Goal: Task Accomplishment & Management: Use online tool/utility

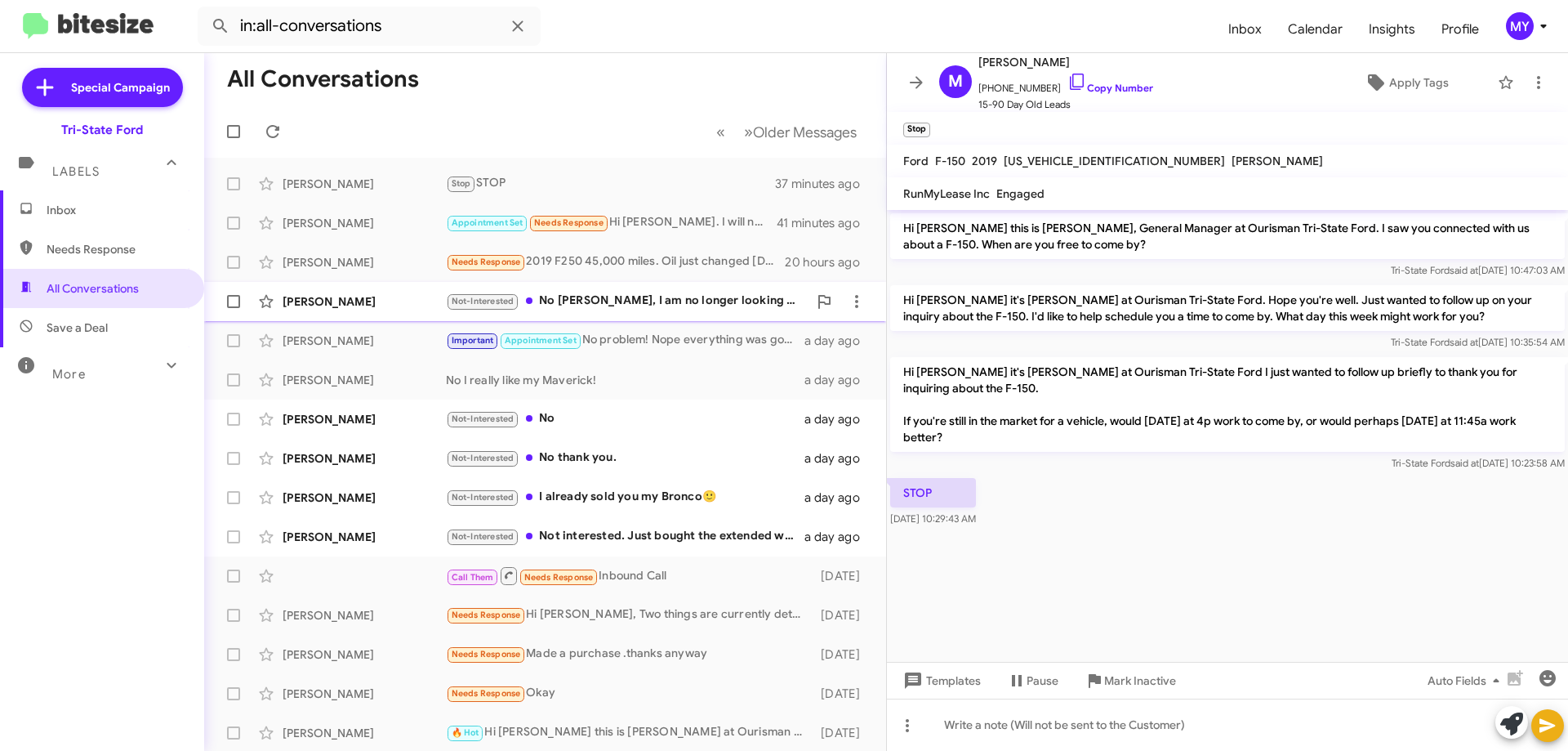
click at [628, 302] on div "Not-Interested No [PERSON_NAME], I am no longer looking for a vehicle thank you" at bounding box center [626, 301] width 362 height 19
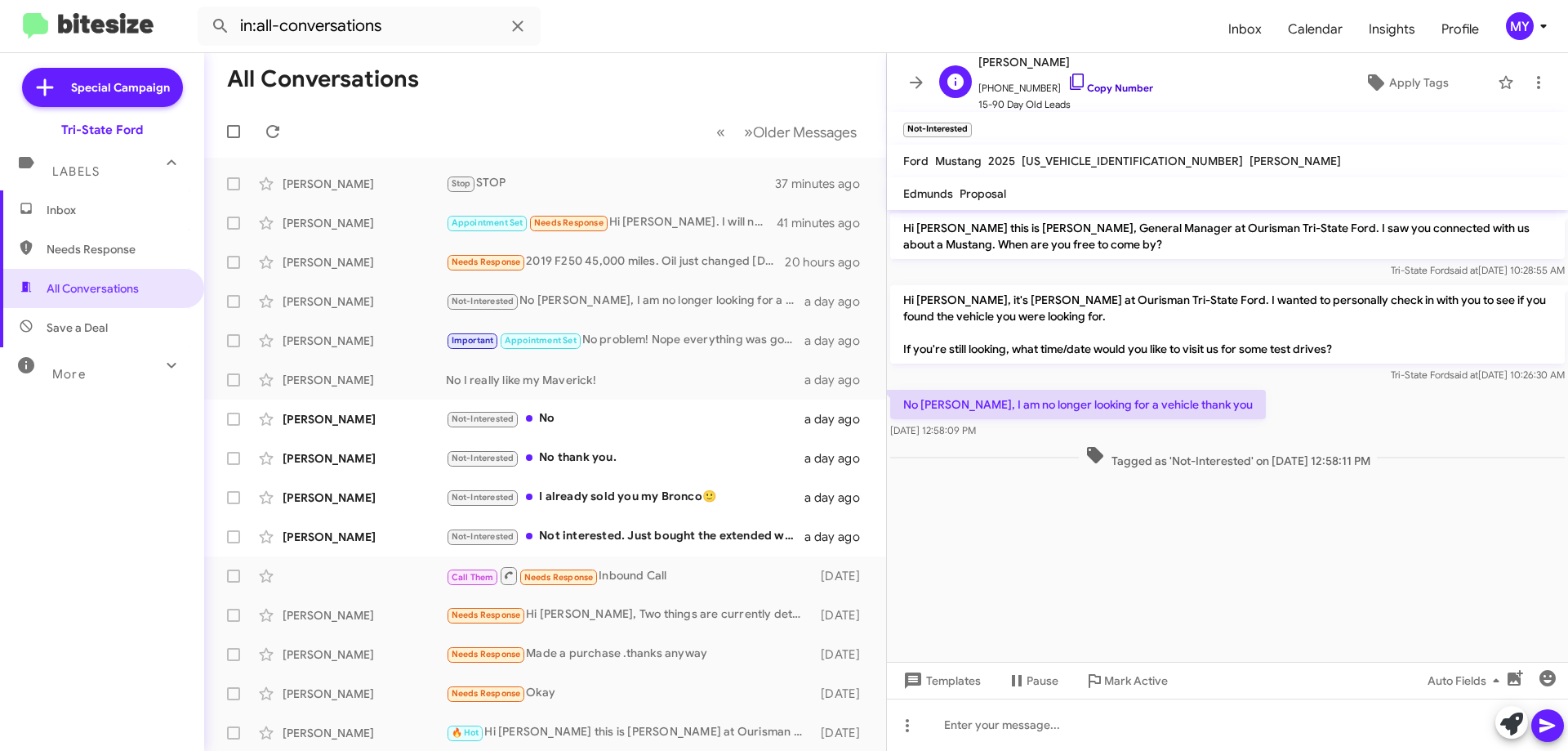
click at [1070, 85] on icon at bounding box center [1077, 82] width 14 height 17
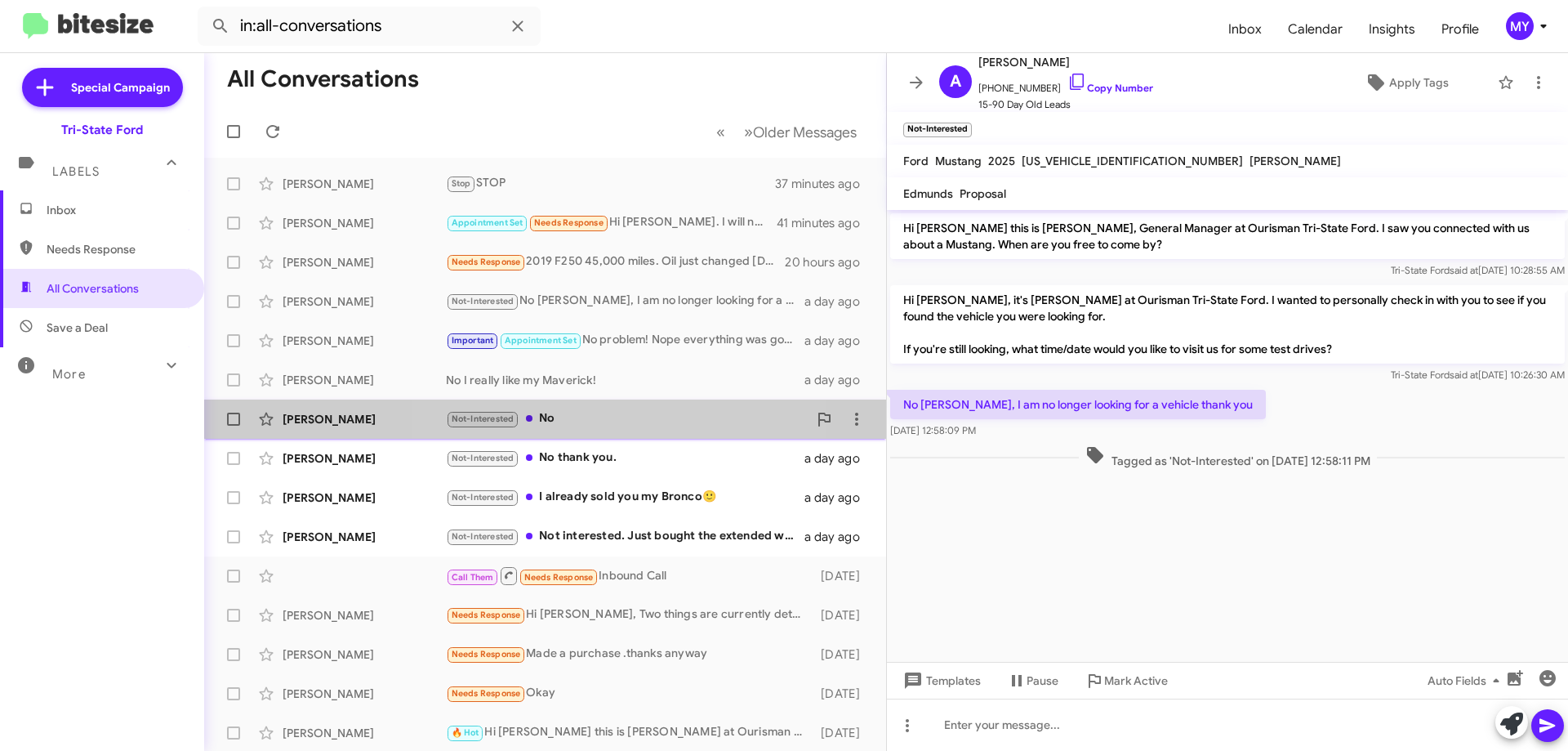
click at [565, 415] on div "Not-Interested No" at bounding box center [626, 418] width 362 height 19
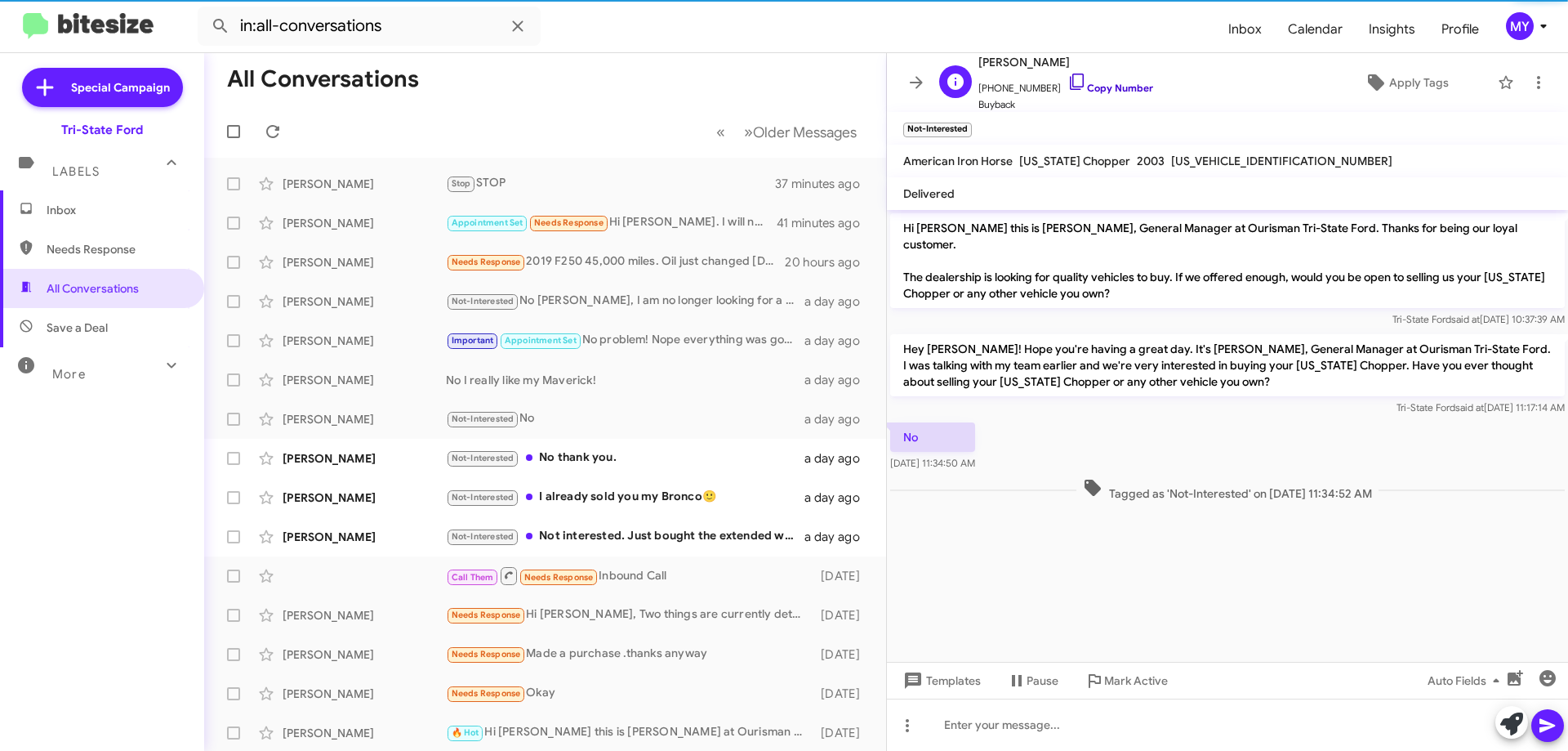
click at [1070, 74] on icon at bounding box center [1077, 82] width 14 height 17
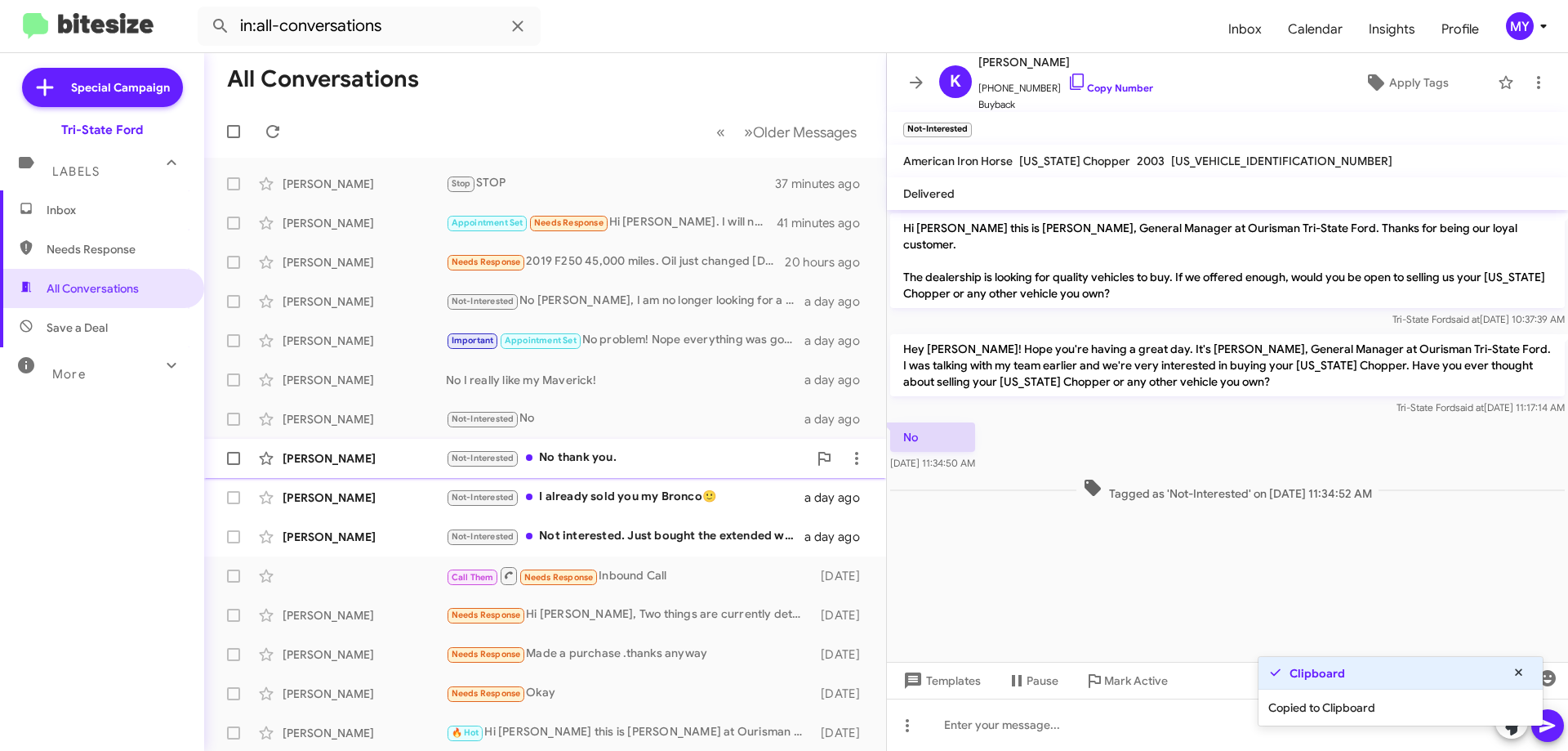
click at [594, 447] on div "[PERSON_NAME] Not-Interested No thank you. a day ago" at bounding box center [545, 457] width 656 height 32
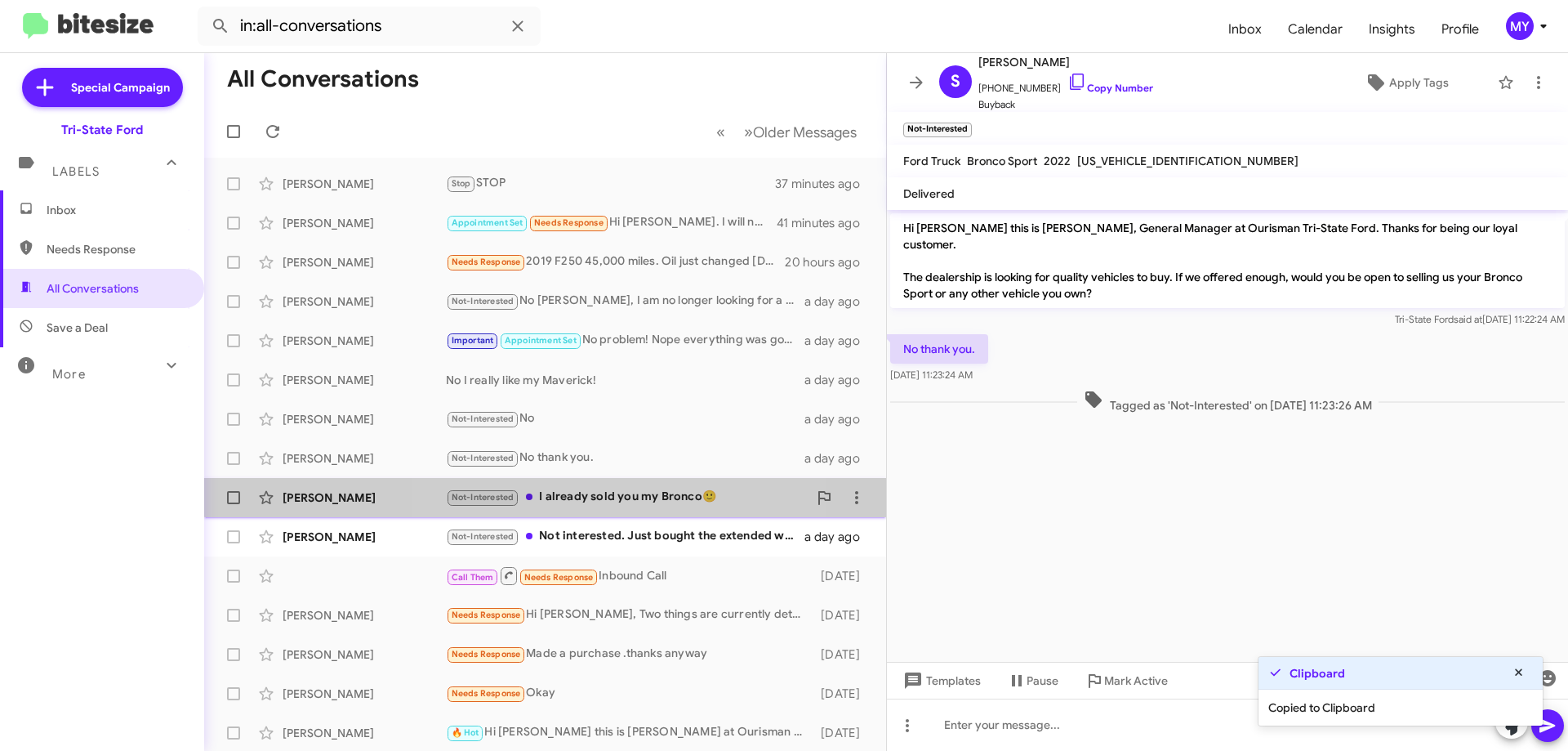
click at [604, 490] on div "Not-Interested I already sold you my Bronco🙂" at bounding box center [626, 497] width 362 height 19
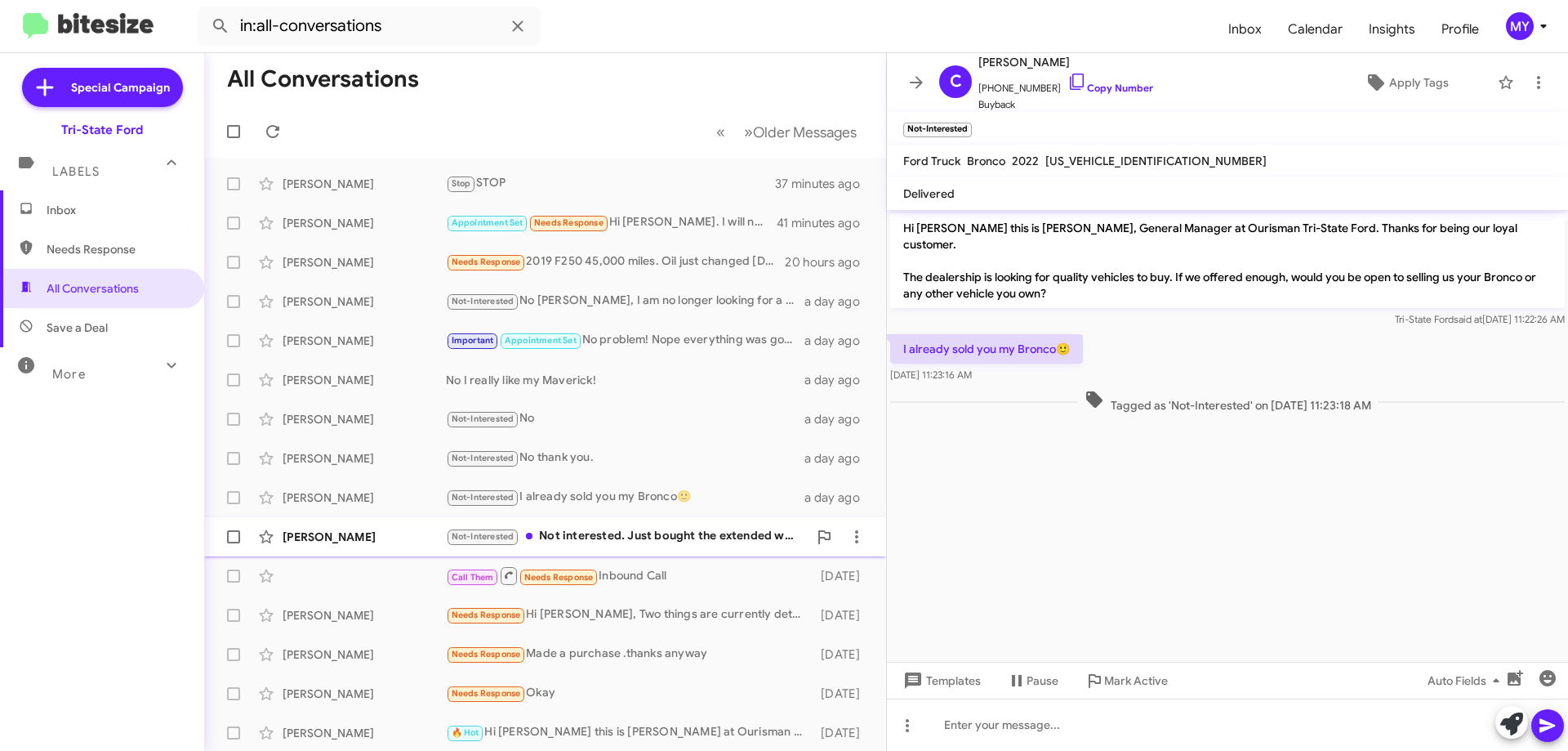
click at [651, 537] on div "Not-Interested Not interested. Just bought the extended warranty" at bounding box center [626, 536] width 362 height 19
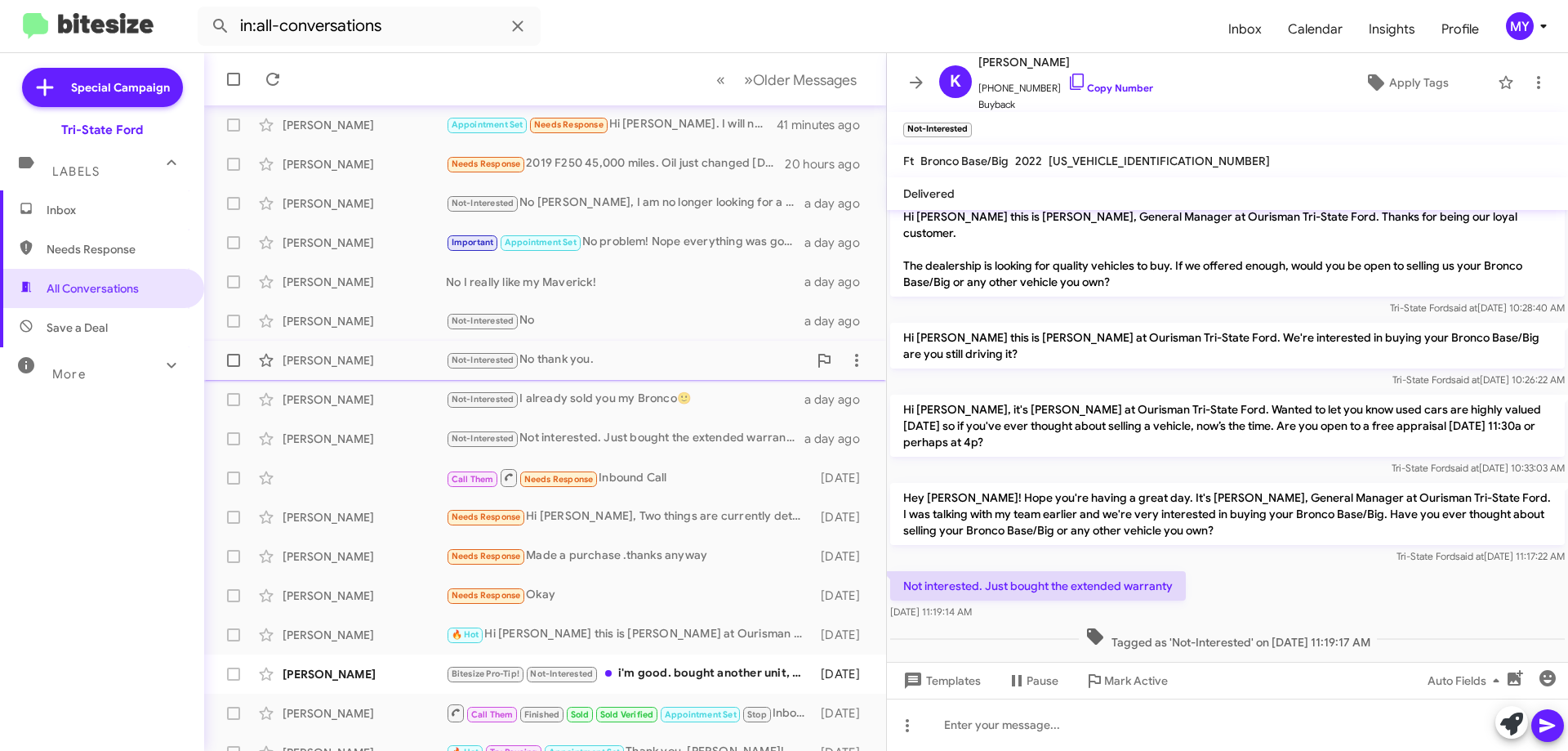
scroll to position [198, 0]
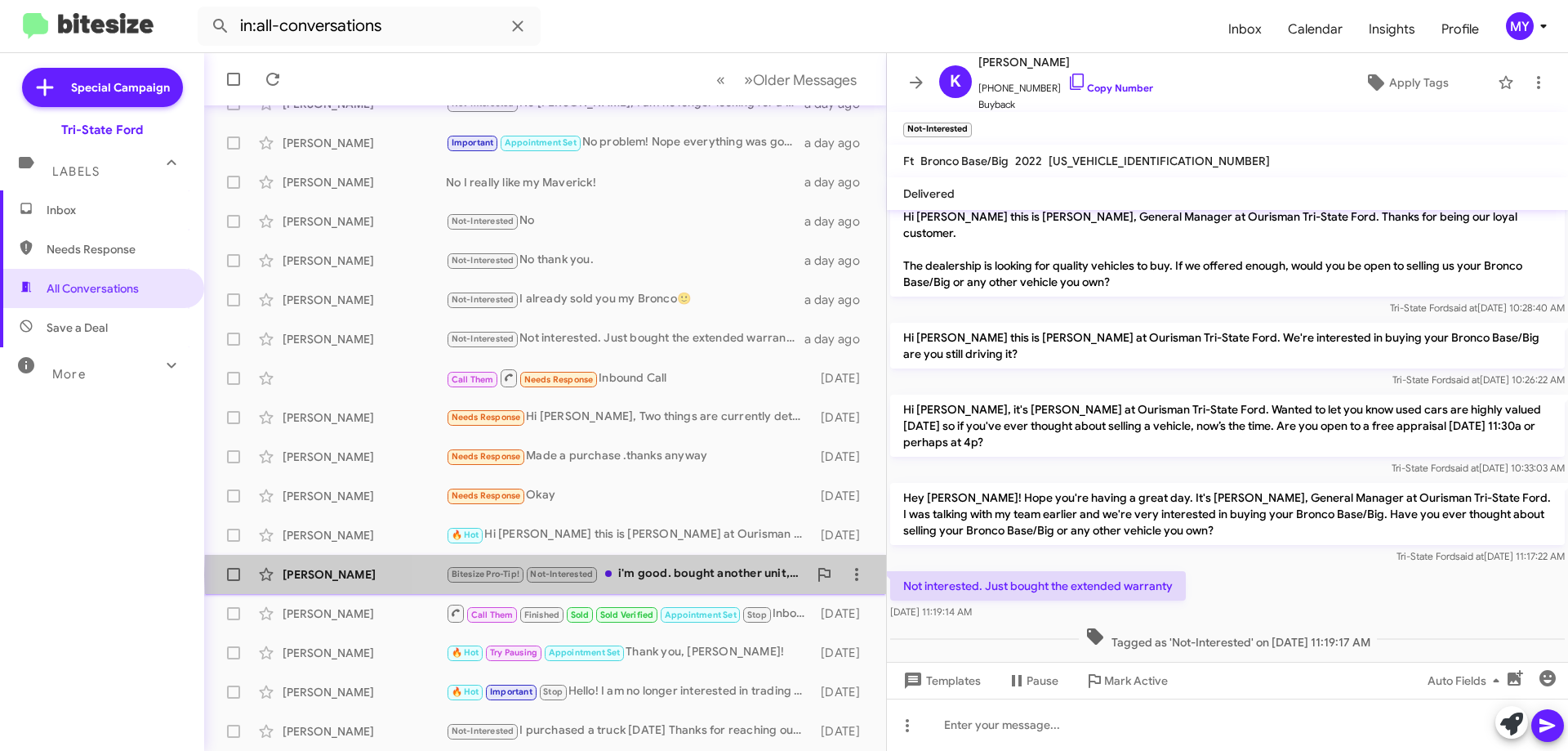
click at [676, 575] on div "Bitesize Pro-Tip! Not-Interested i'm good. bought another unit, so take care." at bounding box center [626, 574] width 362 height 19
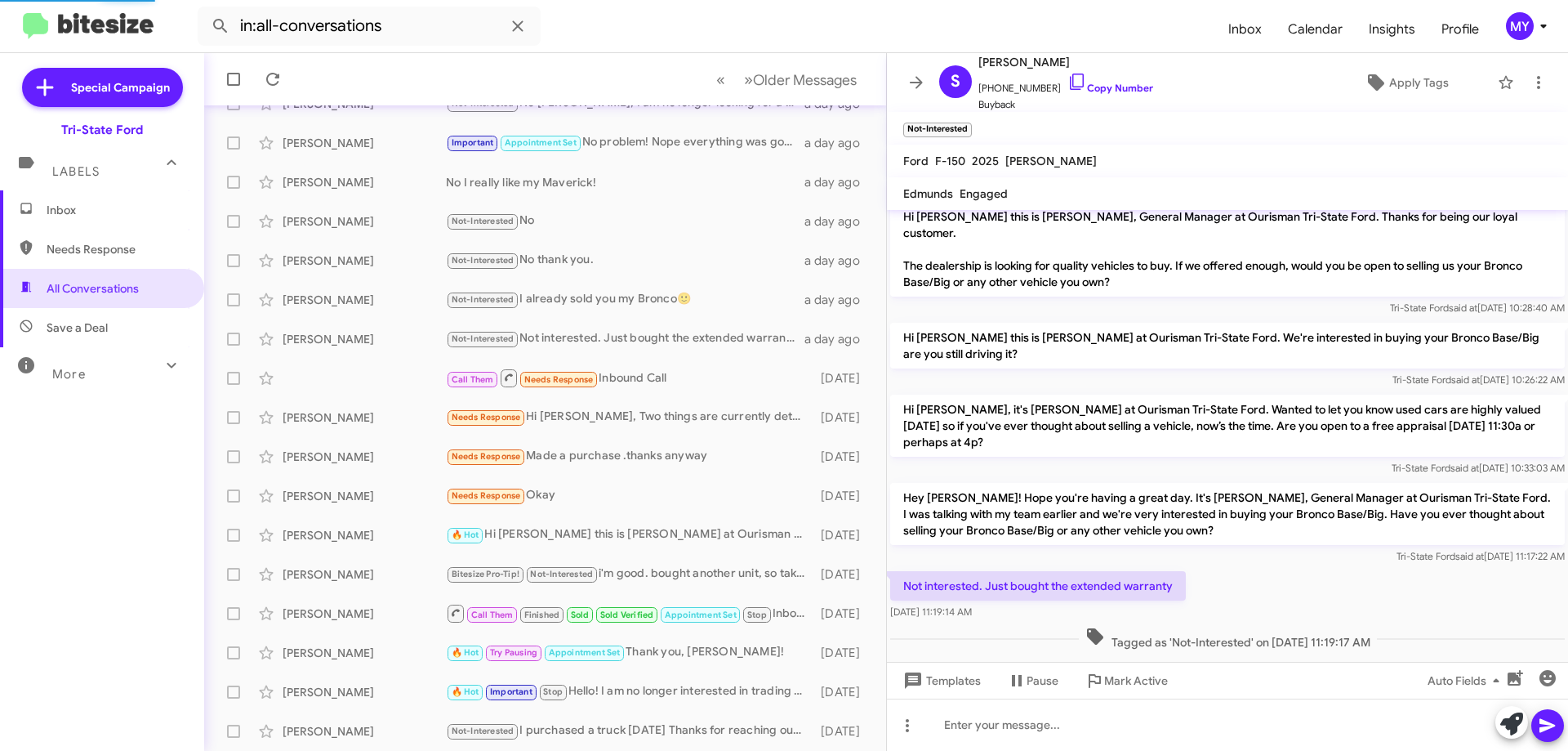
scroll to position [845, 0]
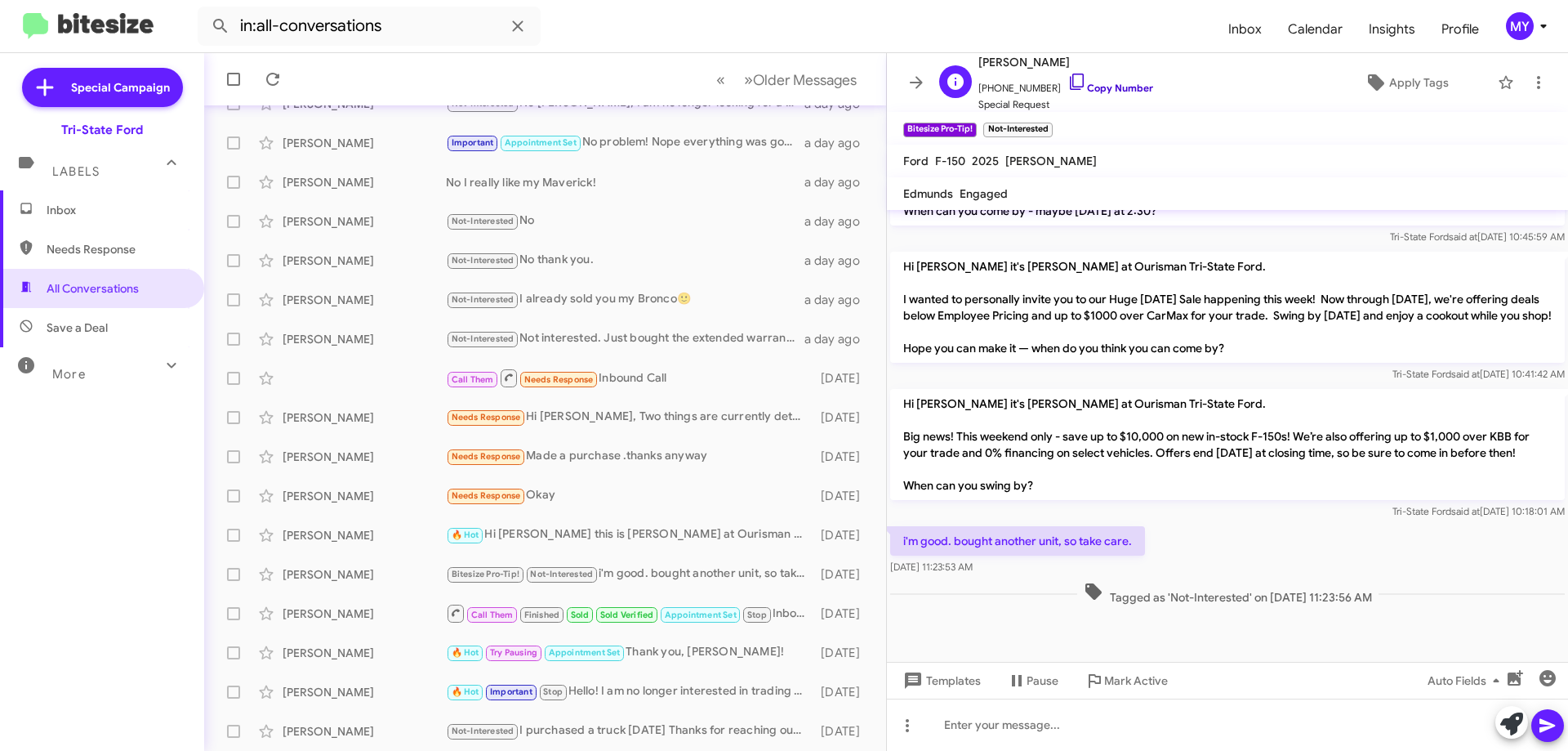
click at [1068, 77] on icon at bounding box center [1077, 82] width 20 height 20
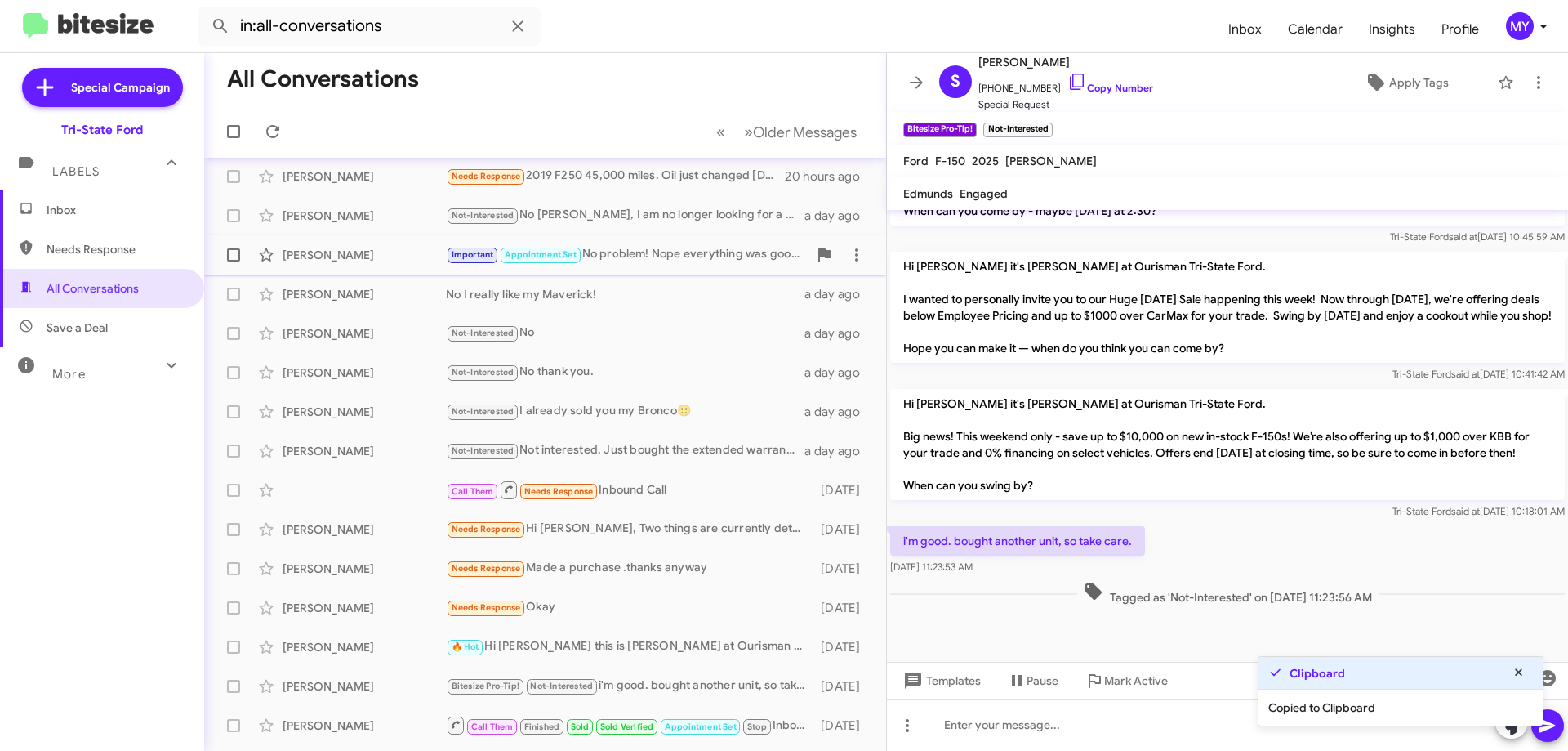
scroll to position [0, 0]
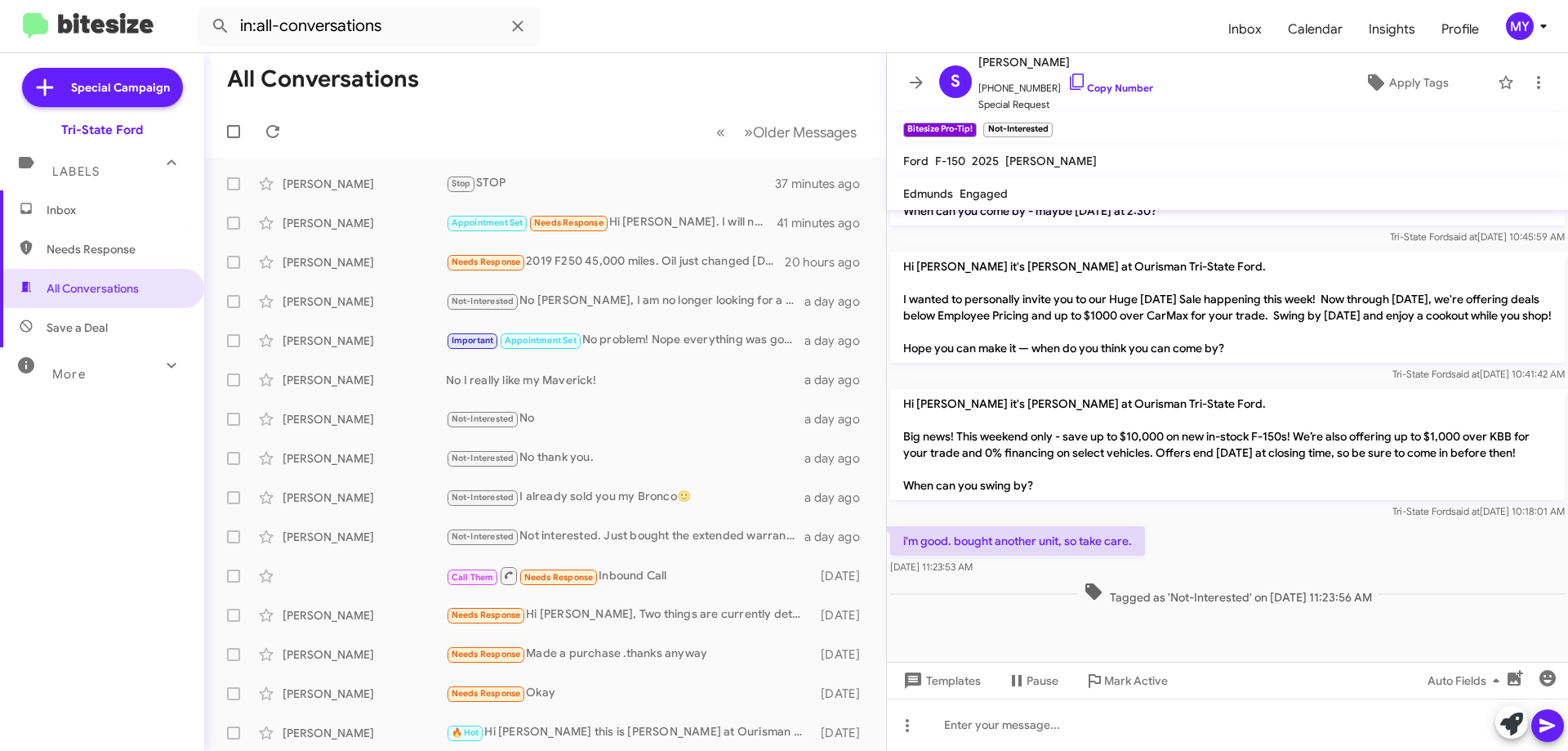
click at [91, 206] on span "Inbox" at bounding box center [116, 210] width 139 height 17
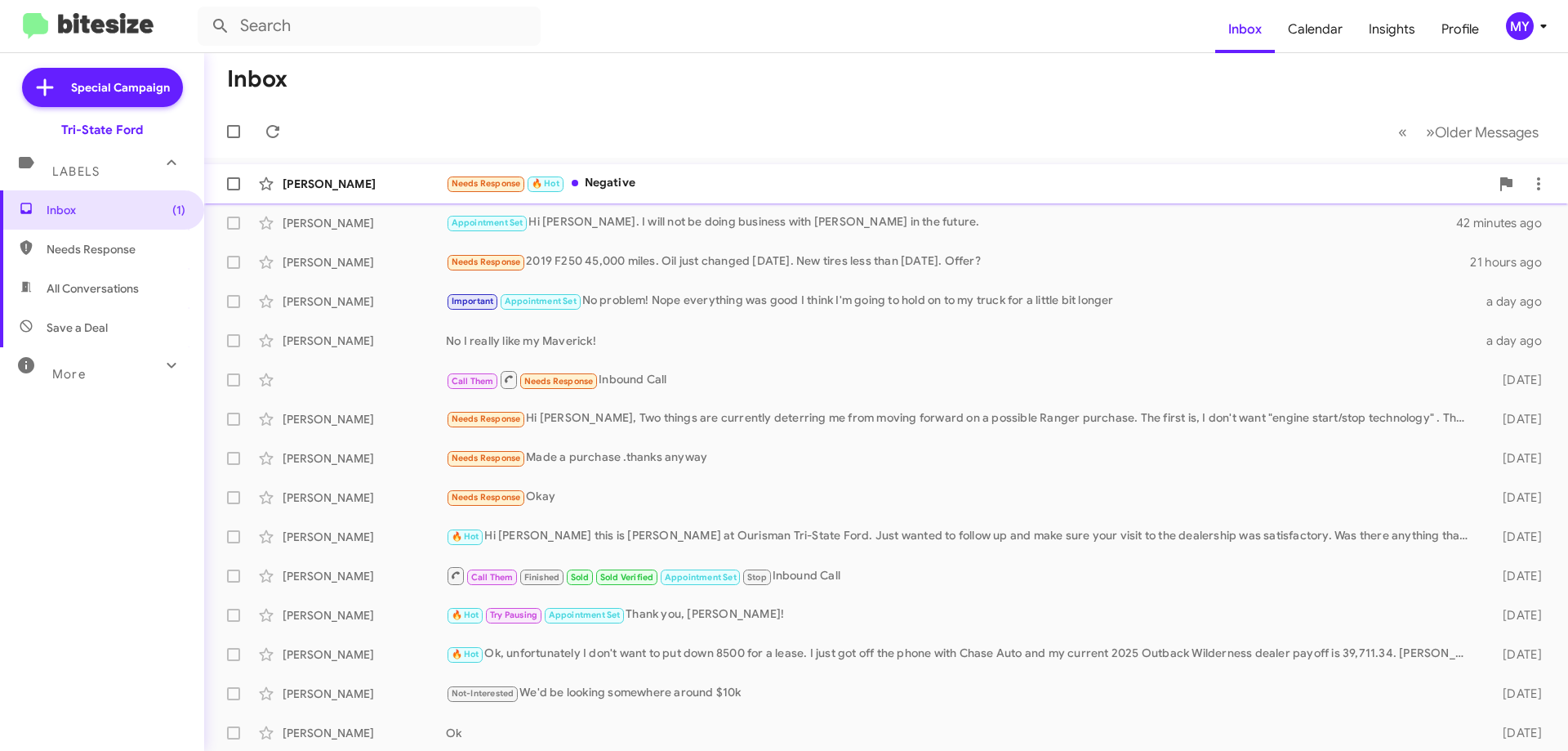
click at [629, 190] on div "Needs Response 🔥 Hot Negative" at bounding box center [967, 183] width 1043 height 19
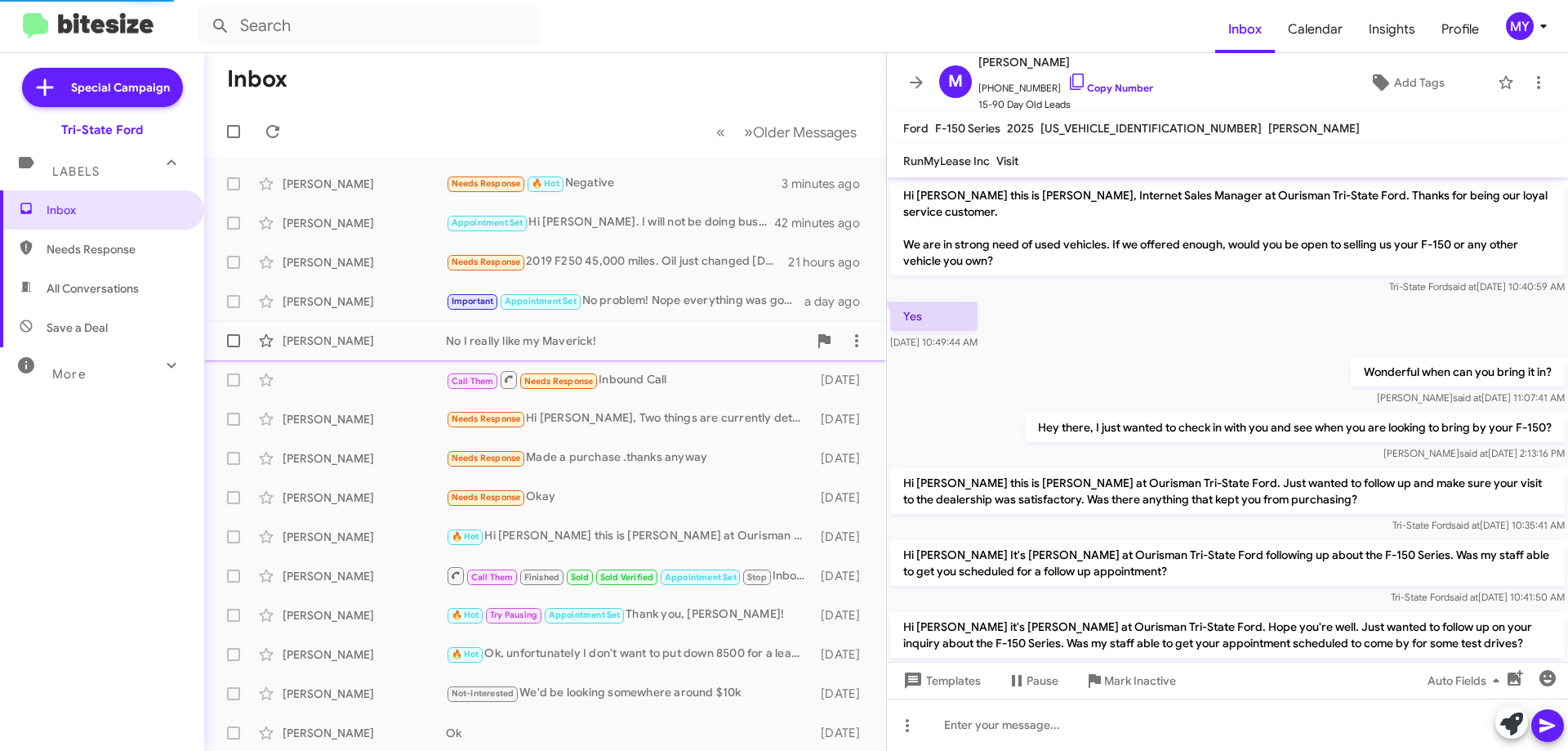
scroll to position [183, 0]
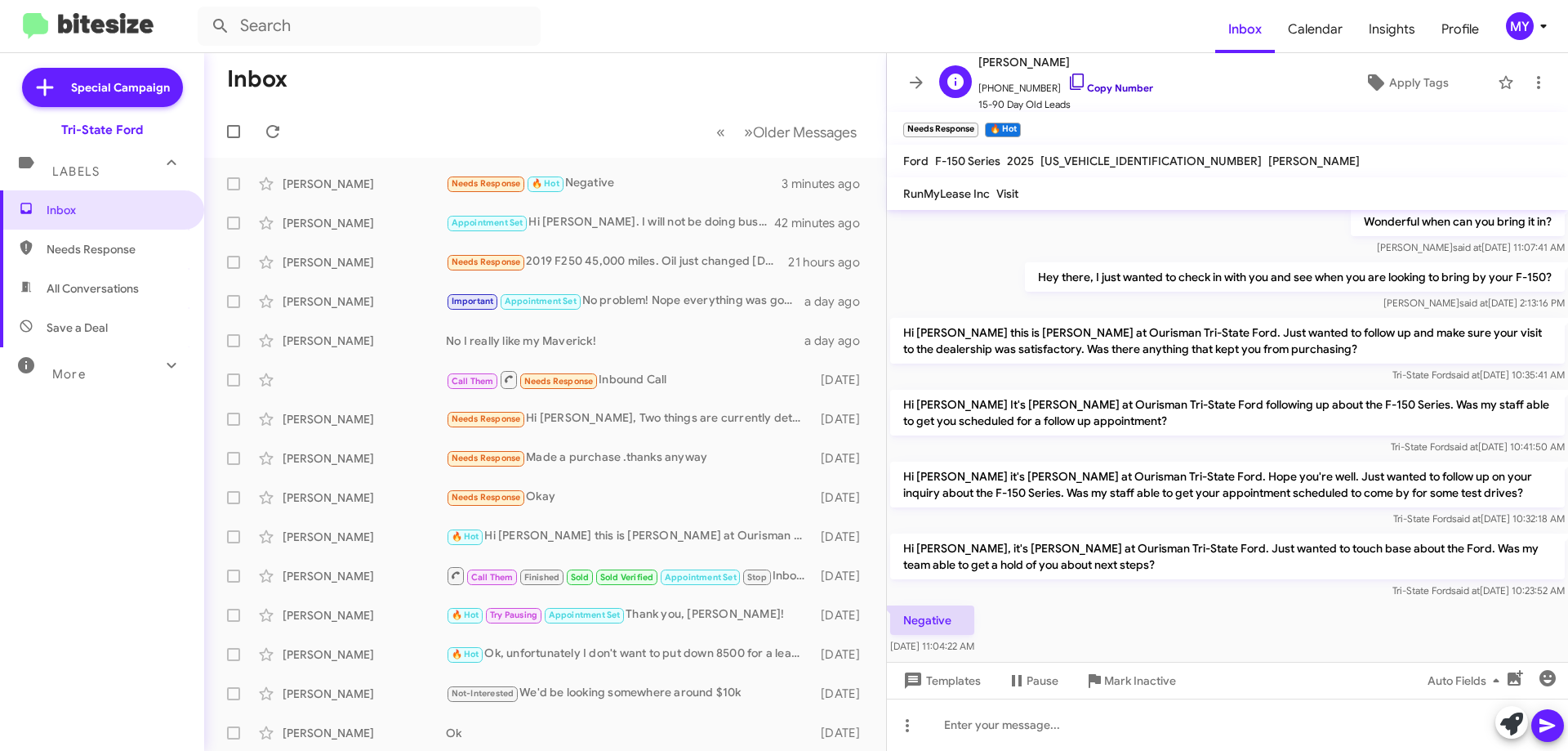
click at [1068, 81] on icon at bounding box center [1077, 82] width 20 height 20
